Goal: Information Seeking & Learning: Learn about a topic

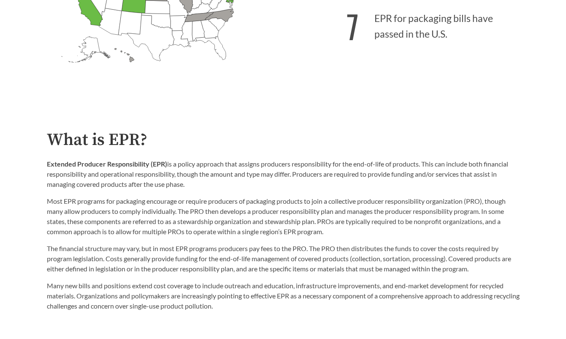
scroll to position [338, 0]
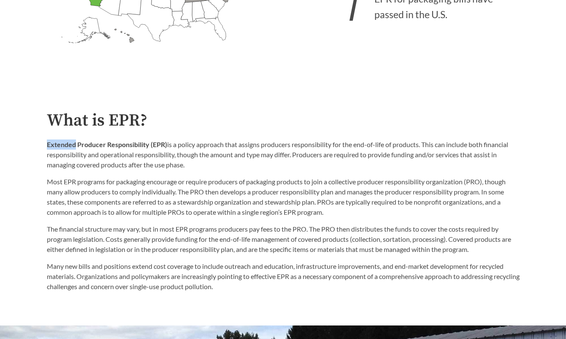
drag, startPoint x: 46, startPoint y: 144, endPoint x: 76, endPoint y: 147, distance: 29.2
click at [76, 147] on strong "Extended Producer Responsibility (EPR)" at bounding box center [107, 144] width 120 height 8
drag, startPoint x: 76, startPoint y: 147, endPoint x: 48, endPoint y: 111, distance: 45.5
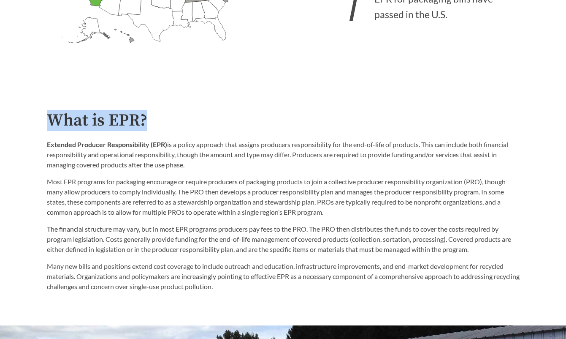
drag, startPoint x: 46, startPoint y: 117, endPoint x: 147, endPoint y: 121, distance: 101.4
click at [147, 121] on div "What is EPR? Extended Producer Responsibility (EPR) is a policy approach that a…" at bounding box center [283, 201] width 486 height 181
copy h2 "What is EPR?"
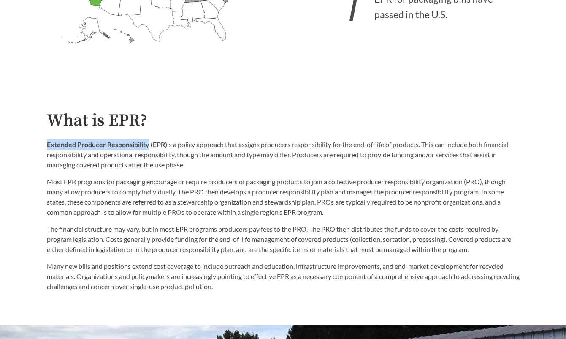
drag, startPoint x: 149, startPoint y: 145, endPoint x: 39, endPoint y: 146, distance: 109.3
copy strong "Extended Producer Responsibility"
drag, startPoint x: 168, startPoint y: 146, endPoint x: 197, endPoint y: 165, distance: 33.8
click at [197, 165] on p "Extended Producer Responsibility (EPR) is a policy approach that assigns produc…" at bounding box center [283, 154] width 473 height 30
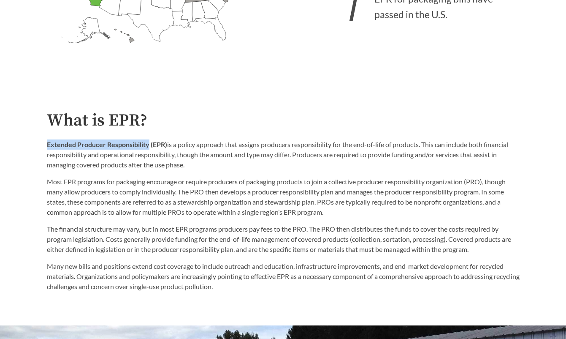
copy p "is a policy approach that assigns producers responsibility for the end-of-life …"
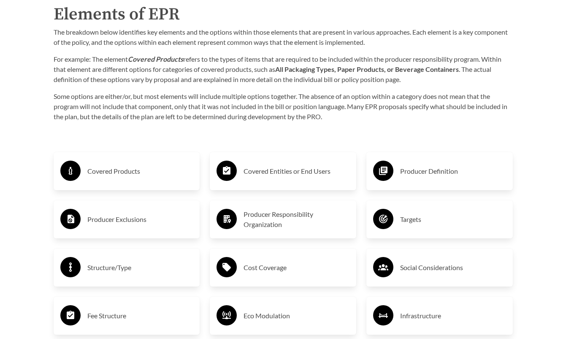
scroll to position [1266, 0]
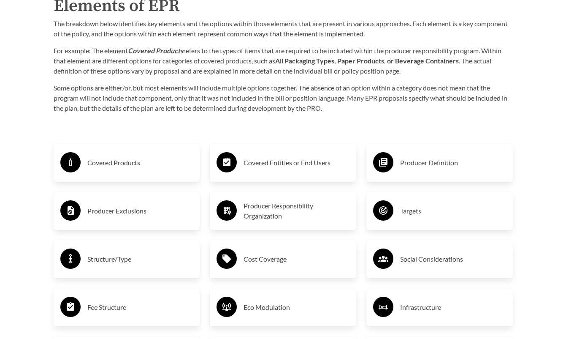
click at [404, 162] on h3 "Producer Definition" at bounding box center [453, 163] width 106 height 14
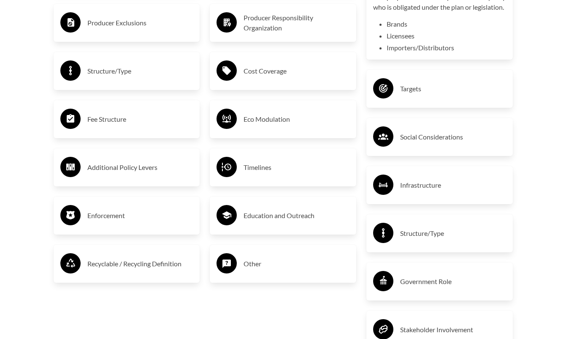
scroll to position [1312, 0]
